Goal: Communication & Community: Answer question/provide support

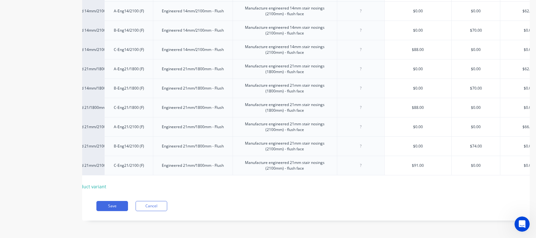
scroll to position [1, 0]
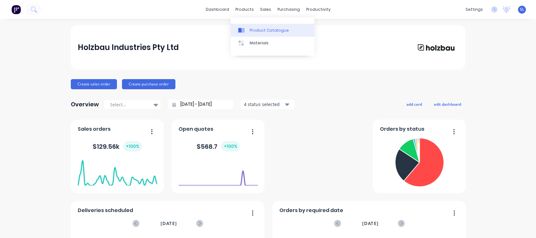
click at [254, 28] on div "Product Catalogue" at bounding box center [269, 30] width 39 height 6
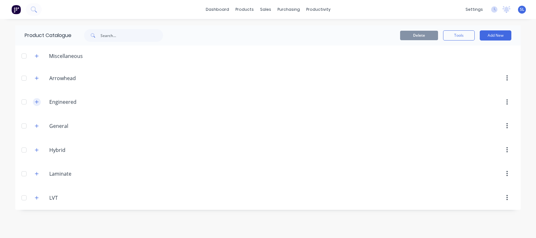
click at [35, 102] on icon "button" at bounding box center [36, 101] width 3 height 3
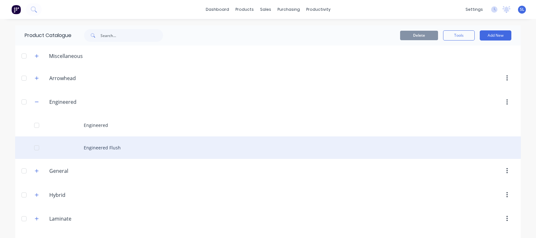
click at [94, 145] on div "Engineered Flush" at bounding box center [268, 147] width 506 height 22
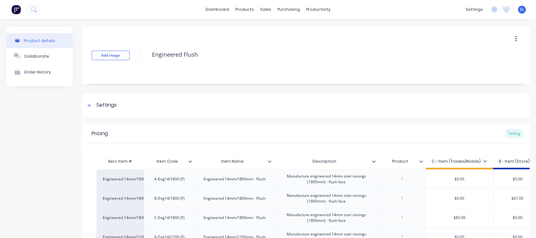
type textarea "x"
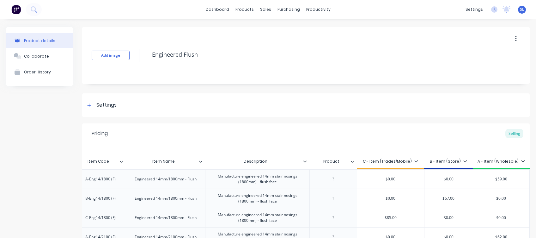
click at [162, 6] on div "dashboard products sales purchasing productivity dashboard products Product Cat…" at bounding box center [268, 9] width 536 height 19
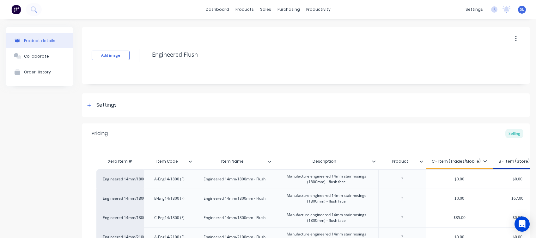
type textarea "x"
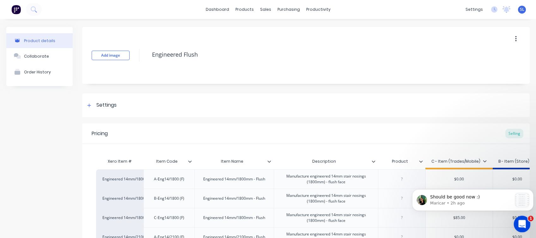
click at [517, 217] on div "Open Intercom Messenger" at bounding box center [521, 222] width 21 height 21
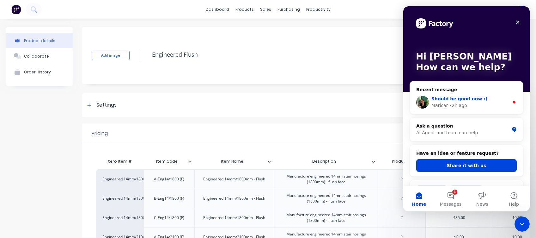
click at [469, 102] on div "Maricar • 2h ago" at bounding box center [470, 105] width 78 height 7
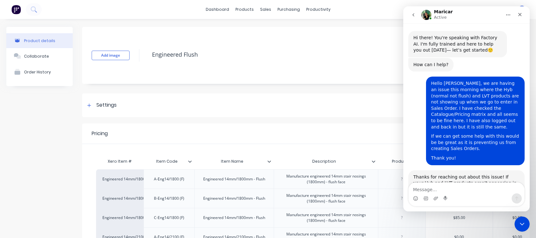
scroll to position [7, 0]
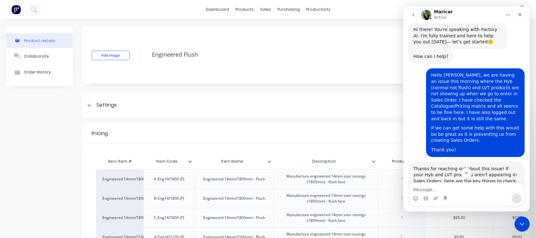
click at [452, 191] on textarea "Message…" at bounding box center [467, 187] width 116 height 11
click at [453, 181] on textarea "Thank you [PERSON_NAME]. Hope you are well and safe where you are." at bounding box center [467, 184] width 116 height 17
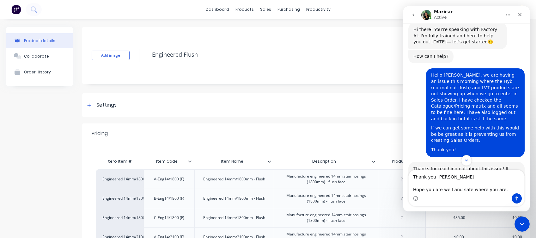
click at [504, 188] on textarea "Thank you [PERSON_NAME]. Hope you are well and safe where you are." at bounding box center [467, 181] width 116 height 23
type textarea "Thank you [PERSON_NAME]. Hope you are well and safe where you are."
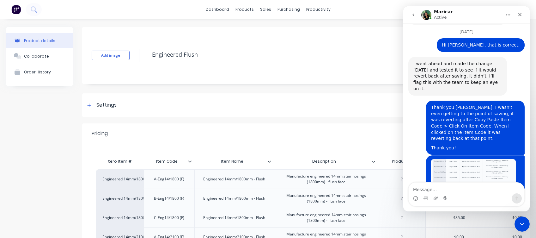
scroll to position [1902, 0]
